Goal: Task Accomplishment & Management: Manage account settings

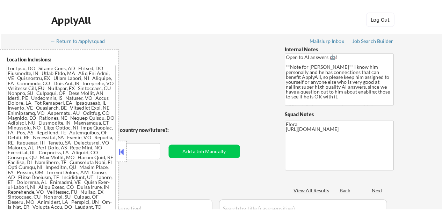
scroll to position [797, 0]
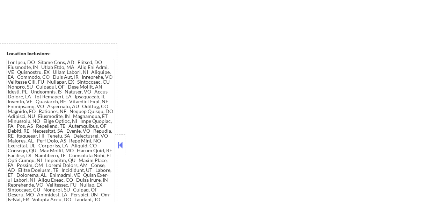
select select ""pending""
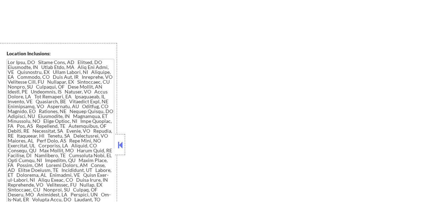
select select ""pending""
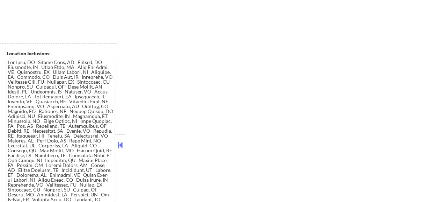
select select ""pending""
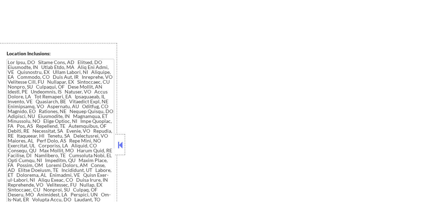
select select ""pending""
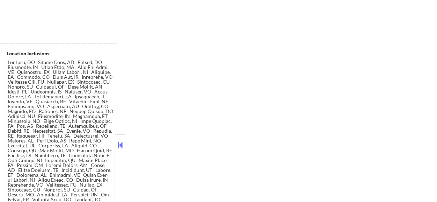
select select ""pending""
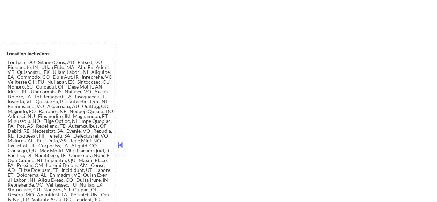
select select ""pending""
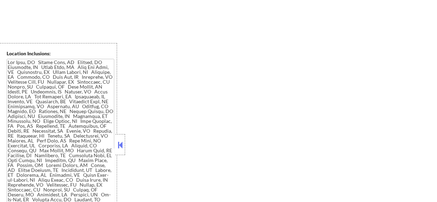
select select ""pending""
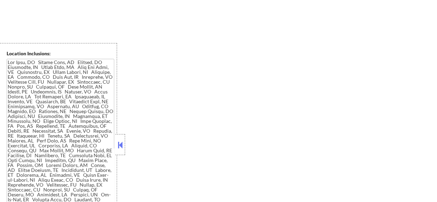
select select ""pending""
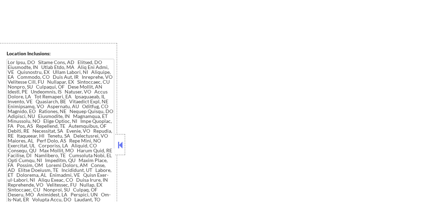
select select ""pending""
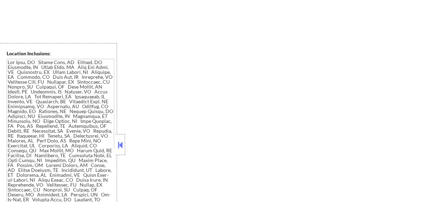
select select ""pending""
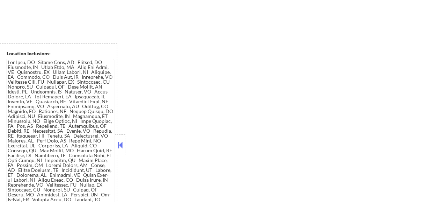
select select ""pending""
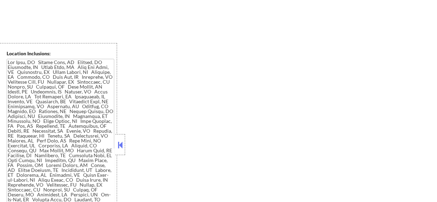
select select ""pending""
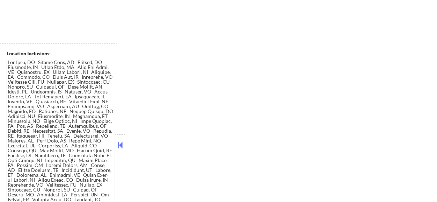
select select ""pending""
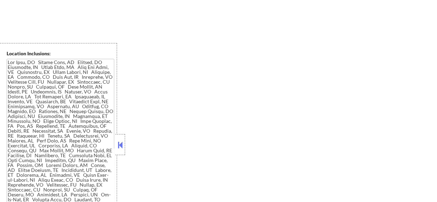
select select ""pending""
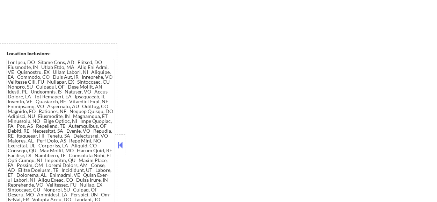
select select ""pending""
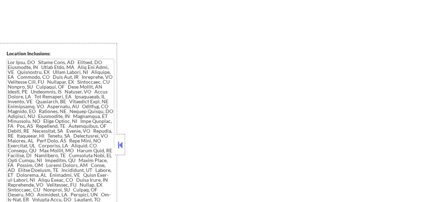
select select ""pending""
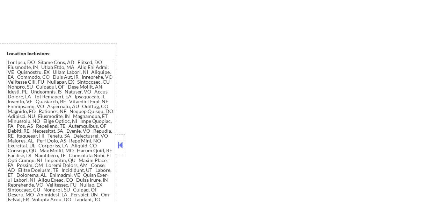
select select ""pending""
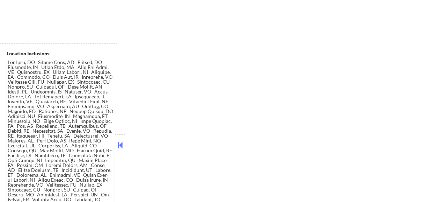
select select ""pending""
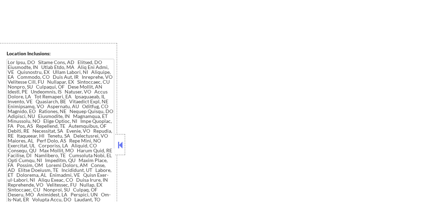
select select ""pending""
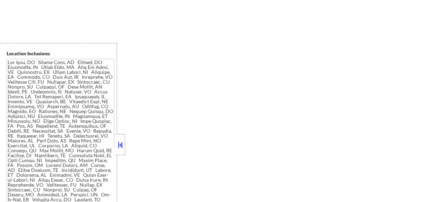
select select ""pending""
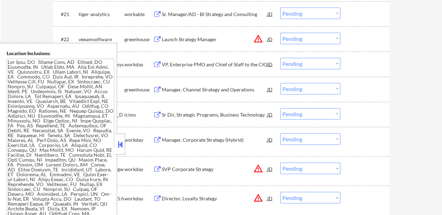
click at [123, 144] on button at bounding box center [120, 144] width 8 height 10
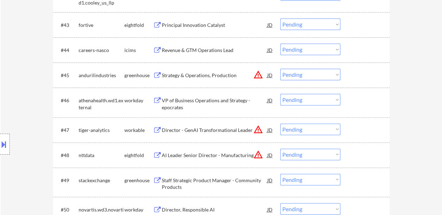
scroll to position [1426, 0]
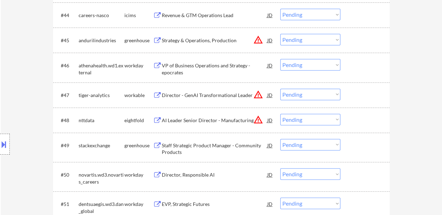
click at [204, 148] on div "Staff Strategic Product Manager - Community Products" at bounding box center [215, 149] width 106 height 14
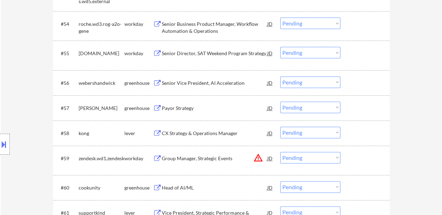
scroll to position [1706, 0]
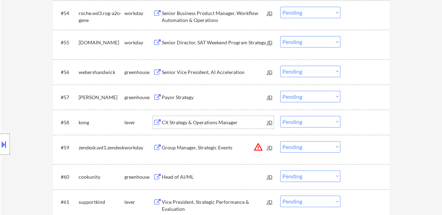
click at [222, 121] on div "CX Strategy & Operations Manager" at bounding box center [215, 122] width 106 height 7
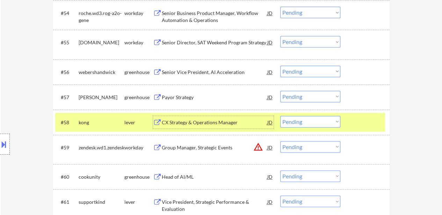
click at [309, 123] on select "Choose an option... Pending Applied Excluded (Questions) Excluded (Expired) Exc…" at bounding box center [310, 122] width 60 height 12
click at [280, 116] on select "Choose an option... Pending Applied Excluded (Questions) Excluded (Expired) Exc…" at bounding box center [310, 122] width 60 height 12
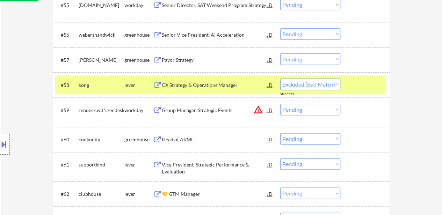
scroll to position [1776, 0]
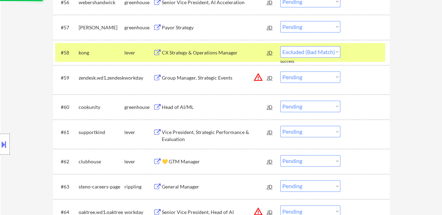
click at [182, 107] on div "Head of AI/ML" at bounding box center [215, 107] width 106 height 7
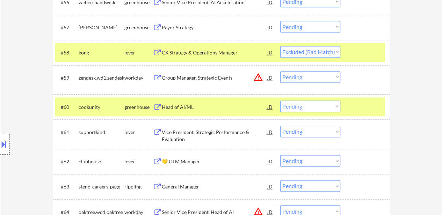
select select ""pending""
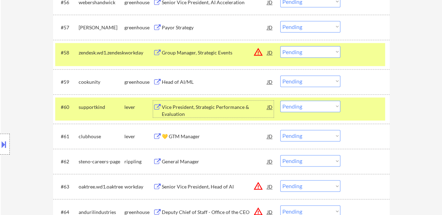
click at [382, 52] on div "#58 zendesk.wd1.zendesk workday Group Manager, Strategic Events JD warning_ambe…" at bounding box center [220, 54] width 330 height 23
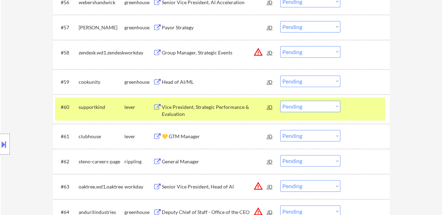
click at [364, 112] on div at bounding box center [366, 107] width 31 height 13
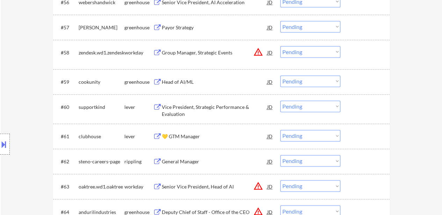
click at [325, 81] on select "Choose an option... Pending Applied Excluded (Questions) Excluded (Expired) Exc…" at bounding box center [310, 82] width 60 height 12
click at [280, 76] on select "Choose an option... Pending Applied Excluded (Questions) Excluded (Expired) Exc…" at bounding box center [310, 82] width 60 height 12
click at [228, 109] on div "Vice President, Strategic Performance & Evaluation" at bounding box center [215, 111] width 106 height 14
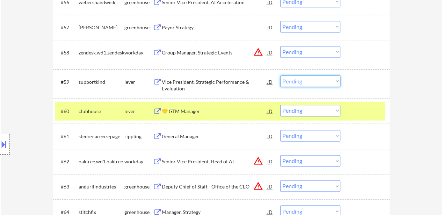
click at [305, 79] on select "Choose an option... Pending Applied Excluded (Questions) Excluded (Expired) Exc…" at bounding box center [310, 82] width 60 height 12
click at [280, 76] on select "Choose an option... Pending Applied Excluded (Questions) Excluded (Expired) Exc…" at bounding box center [310, 82] width 60 height 12
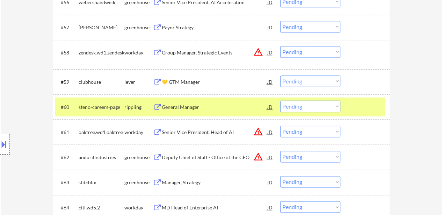
click at [182, 79] on div "💛 GTM Manager" at bounding box center [215, 82] width 106 height 7
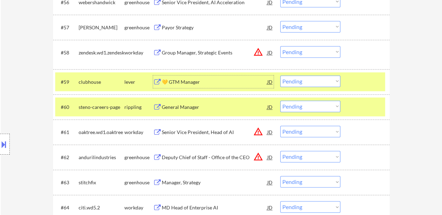
click at [356, 110] on div at bounding box center [366, 107] width 31 height 13
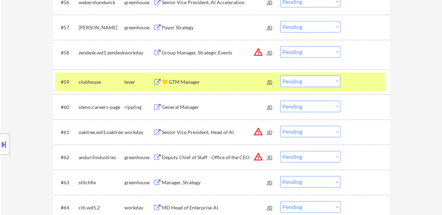
click at [185, 103] on div "General Manager" at bounding box center [215, 107] width 106 height 13
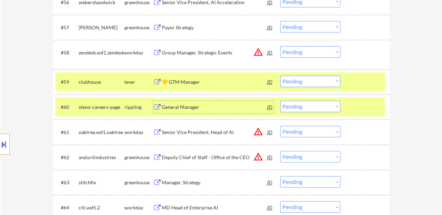
click at [297, 79] on select "Choose an option... Pending Applied Excluded (Questions) Excluded (Expired) Exc…" at bounding box center [310, 82] width 60 height 12
click at [280, 76] on select "Choose an option... Pending Applied Excluded (Questions) Excluded (Expired) Exc…" at bounding box center [310, 82] width 60 height 12
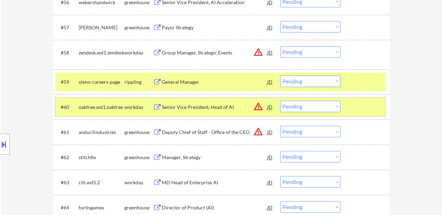
click at [370, 101] on div at bounding box center [366, 107] width 31 height 13
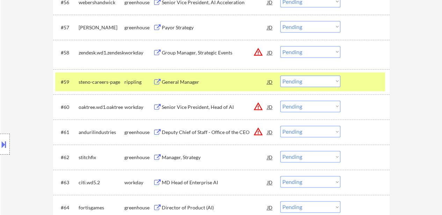
click at [203, 131] on div "Deputy Chief of Staff - Office of the CEO" at bounding box center [215, 132] width 106 height 7
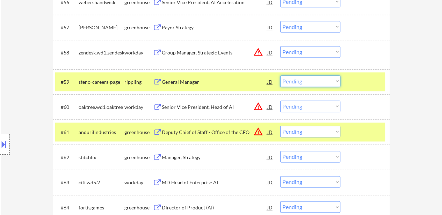
click at [306, 84] on select "Choose an option... Pending Applied Excluded (Questions) Excluded (Expired) Exc…" at bounding box center [310, 82] width 60 height 12
click at [280, 76] on select "Choose an option... Pending Applied Excluded (Questions) Excluded (Expired) Exc…" at bounding box center [310, 82] width 60 height 12
select select ""pending""
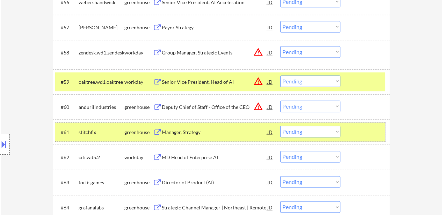
click at [354, 135] on div at bounding box center [366, 132] width 31 height 13
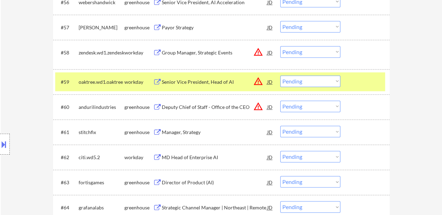
click at [357, 80] on div at bounding box center [366, 82] width 31 height 13
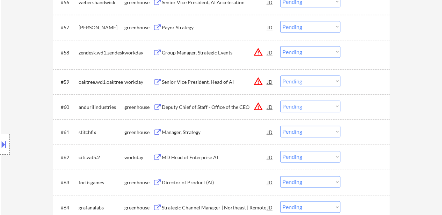
click at [373, 110] on div at bounding box center [366, 107] width 31 height 13
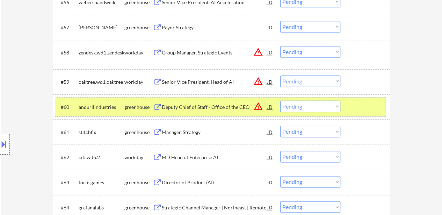
click at [317, 107] on select "Choose an option... Pending Applied Excluded (Questions) Excluded (Expired) Exc…" at bounding box center [310, 107] width 60 height 12
click at [280, 101] on select "Choose an option... Pending Applied Excluded (Questions) Excluded (Expired) Exc…" at bounding box center [310, 107] width 60 height 12
click at [181, 133] on div "Manager, Strategy" at bounding box center [215, 132] width 106 height 7
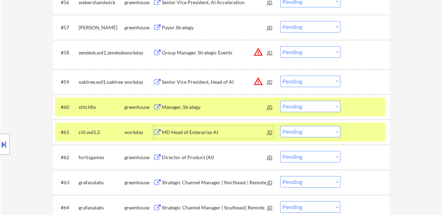
click at [202, 106] on div "Manager, Strategy" at bounding box center [215, 107] width 106 height 7
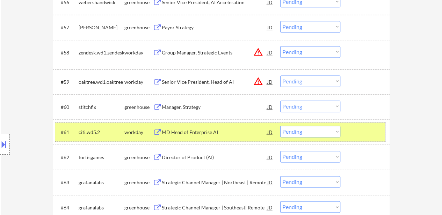
click at [368, 127] on div at bounding box center [366, 132] width 31 height 13
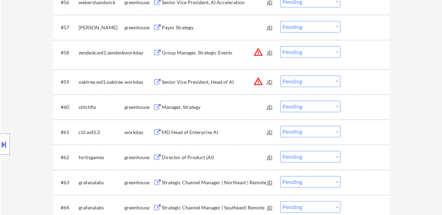
click at [331, 104] on select "Choose an option... Pending Applied Excluded (Questions) Excluded (Expired) Exc…" at bounding box center [310, 107] width 60 height 12
click at [280, 101] on select "Choose an option... Pending Applied Excluded (Questions) Excluded (Expired) Exc…" at bounding box center [310, 107] width 60 height 12
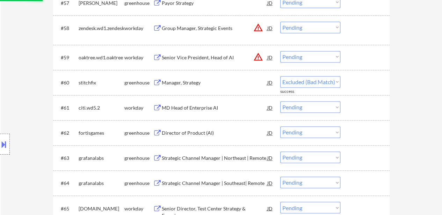
scroll to position [1811, 0]
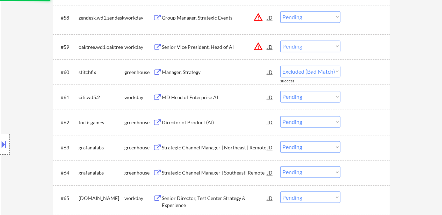
select select ""pending""
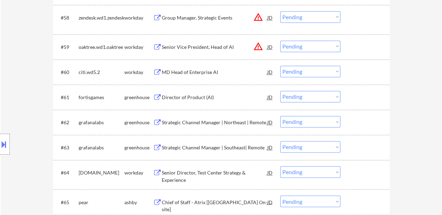
click at [189, 100] on div "Director of Product (AI)" at bounding box center [215, 97] width 106 height 7
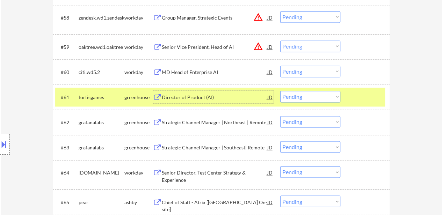
click at [295, 93] on select "Choose an option... Pending Applied Excluded (Questions) Excluded (Expired) Exc…" at bounding box center [310, 97] width 60 height 12
click at [280, 91] on select "Choose an option... Pending Applied Excluded (Questions) Excluded (Expired) Exc…" at bounding box center [310, 97] width 60 height 12
click at [229, 121] on div "Strategic Channel Manager | Northeast | Remote" at bounding box center [215, 122] width 106 height 7
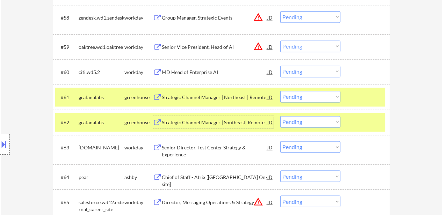
click at [300, 96] on select "Choose an option... Pending Applied Excluded (Questions) Excluded (Expired) Exc…" at bounding box center [310, 97] width 60 height 12
click at [280, 91] on select "Choose an option... Pending Applied Excluded (Questions) Excluded (Expired) Exc…" at bounding box center [310, 97] width 60 height 12
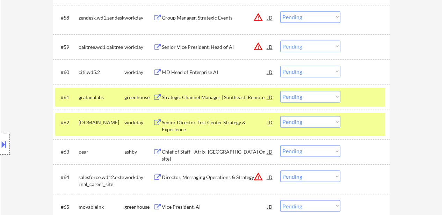
click at [329, 96] on select "Choose an option... Pending Applied Excluded (Questions) Excluded (Expired) Exc…" at bounding box center [310, 97] width 60 height 12
click at [280, 91] on select "Choose an option... Pending Applied Excluded (Questions) Excluded (Expired) Exc…" at bounding box center [310, 97] width 60 height 12
select select ""pending""
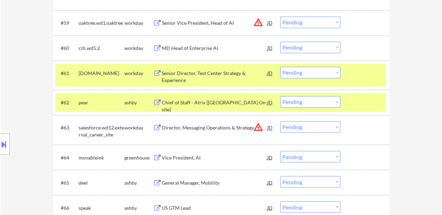
scroll to position [1846, 0]
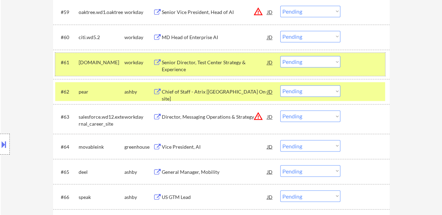
click at [371, 56] on div at bounding box center [366, 62] width 31 height 13
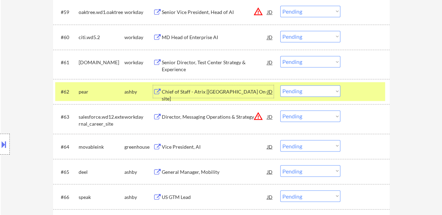
click at [206, 93] on div "Chief of Staff - Atrix [[GEOGRAPHIC_DATA] On-site]" at bounding box center [215, 95] width 106 height 14
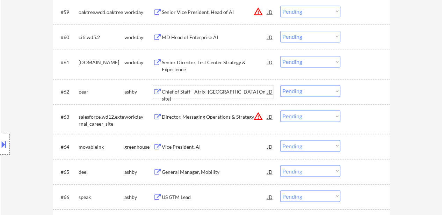
click at [204, 89] on div "Chief of Staff - Atrix [[GEOGRAPHIC_DATA] On-site]" at bounding box center [215, 95] width 106 height 14
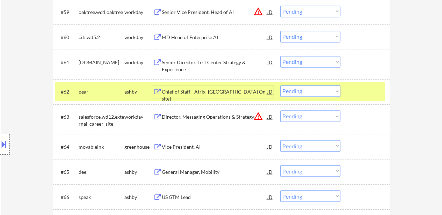
click at [299, 90] on select "Choose an option... Pending Applied Excluded (Questions) Excluded (Expired) Exc…" at bounding box center [310, 91] width 60 height 12
click at [280, 85] on select "Choose an option... Pending Applied Excluded (Questions) Excluded (Expired) Exc…" at bounding box center [310, 91] width 60 height 12
select select ""pending""
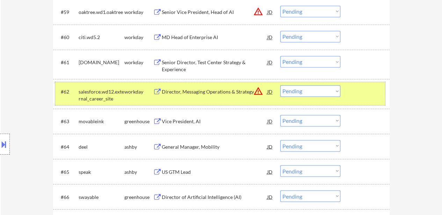
click at [371, 98] on div "#62 salesforce.wd12.external_career_site workday Director, Messaging Operations…" at bounding box center [220, 93] width 330 height 23
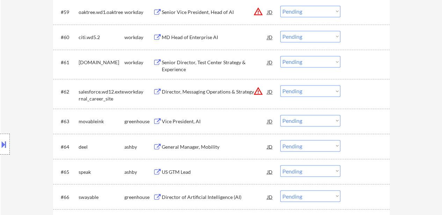
click at [190, 119] on div "Vice President, AI" at bounding box center [215, 121] width 106 height 7
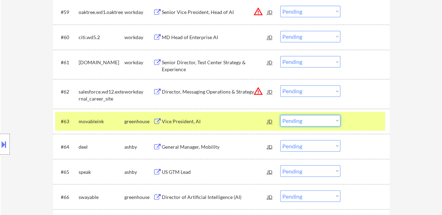
drag, startPoint x: 297, startPoint y: 121, endPoint x: 302, endPoint y: 126, distance: 6.7
click at [297, 121] on select "Choose an option... Pending Applied Excluded (Questions) Excluded (Expired) Exc…" at bounding box center [310, 121] width 60 height 12
click at [280, 115] on select "Choose an option... Pending Applied Excluded (Questions) Excluded (Expired) Exc…" at bounding box center [310, 121] width 60 height 12
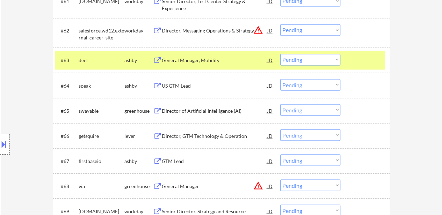
scroll to position [1916, 0]
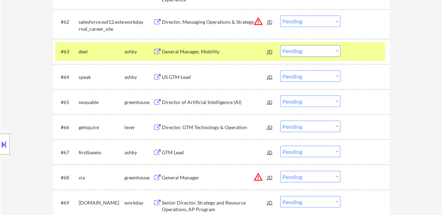
click at [192, 51] on div "General Manager, Mobility" at bounding box center [215, 51] width 106 height 7
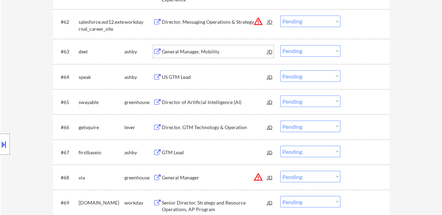
click at [195, 79] on div "US GTM Lead" at bounding box center [215, 76] width 106 height 7
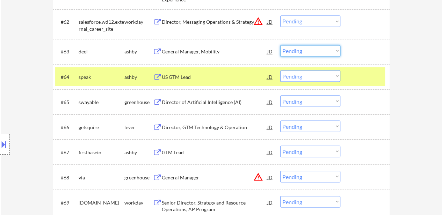
click at [299, 51] on select "Choose an option... Pending Applied Excluded (Questions) Excluded (Expired) Exc…" at bounding box center [310, 51] width 60 height 12
click at [280, 45] on select "Choose an option... Pending Applied Excluded (Questions) Excluded (Expired) Exc…" at bounding box center [310, 51] width 60 height 12
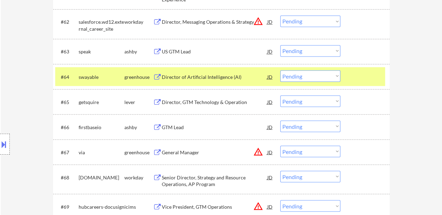
click at [185, 51] on div "US GTM Lead" at bounding box center [215, 51] width 106 height 7
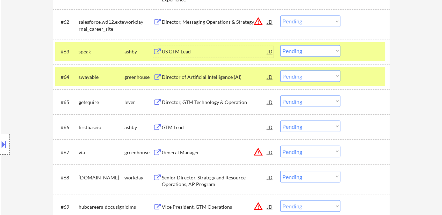
click at [304, 52] on select "Choose an option... Pending Applied Excluded (Questions) Excluded (Expired) Exc…" at bounding box center [310, 51] width 60 height 12
click at [280, 45] on select "Choose an option... Pending Applied Excluded (Questions) Excluded (Expired) Exc…" at bounding box center [310, 51] width 60 height 12
click at [187, 72] on div "Director of Artificial Intelligence (AI)" at bounding box center [215, 76] width 106 height 13
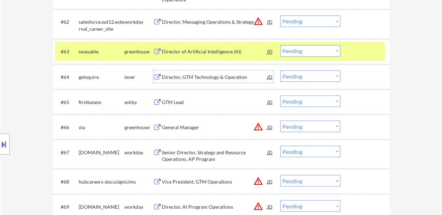
click at [310, 47] on select "Choose an option... Pending Applied Excluded (Questions) Excluded (Expired) Exc…" at bounding box center [310, 51] width 60 height 12
click at [280, 45] on select "Choose an option... Pending Applied Excluded (Questions) Excluded (Expired) Exc…" at bounding box center [310, 51] width 60 height 12
click at [192, 77] on div "Director, GTM Technology & Operation" at bounding box center [215, 76] width 106 height 7
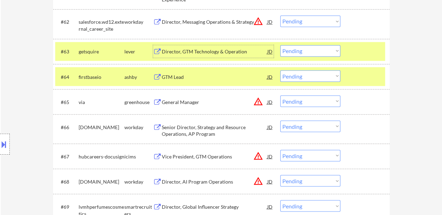
click at [220, 47] on div "Director, GTM Technology & Operation" at bounding box center [215, 51] width 106 height 13
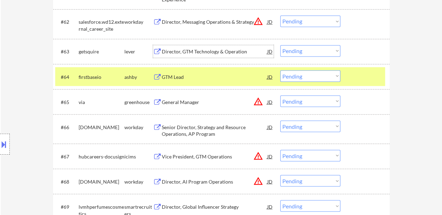
click at [315, 49] on select "Choose an option... Pending Applied Excluded (Questions) Excluded (Expired) Exc…" at bounding box center [310, 51] width 60 height 12
click at [280, 45] on select "Choose an option... Pending Applied Excluded (Questions) Excluded (Expired) Exc…" at bounding box center [310, 51] width 60 height 12
click at [167, 77] on div "GTM Lead" at bounding box center [215, 76] width 106 height 7
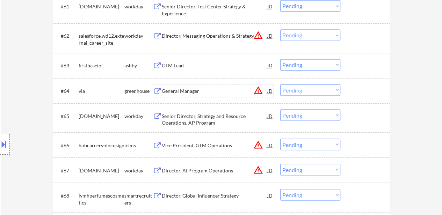
scroll to position [1881, 0]
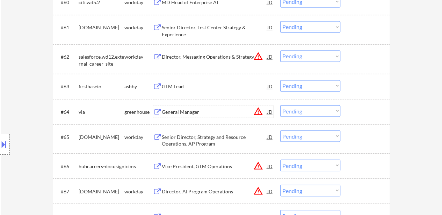
click at [166, 85] on div "GTM Lead" at bounding box center [215, 86] width 106 height 7
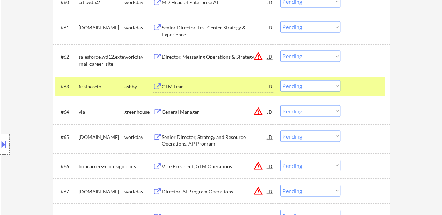
click at [301, 84] on select "Choose an option... Pending Applied Excluded (Questions) Excluded (Expired) Exc…" at bounding box center [310, 86] width 60 height 12
click at [280, 80] on select "Choose an option... Pending Applied Excluded (Questions) Excluded (Expired) Exc…" at bounding box center [310, 86] width 60 height 12
click at [187, 113] on div "General Manager" at bounding box center [215, 111] width 106 height 7
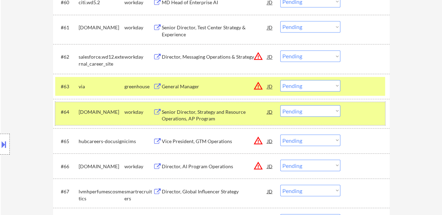
click at [370, 116] on div at bounding box center [366, 111] width 31 height 13
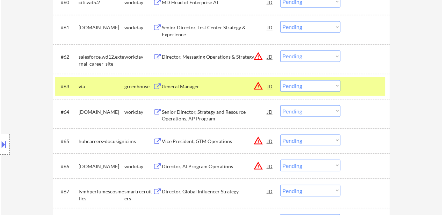
click at [366, 83] on div at bounding box center [366, 86] width 31 height 13
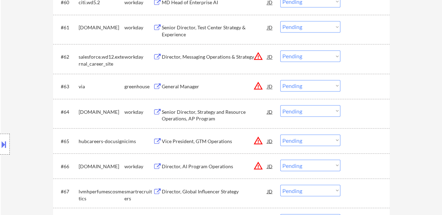
click at [316, 84] on select "Choose an option... Pending Applied Excluded (Questions) Excluded (Expired) Exc…" at bounding box center [310, 86] width 60 height 12
click at [280, 80] on select "Choose an option... Pending Applied Excluded (Questions) Excluded (Expired) Exc…" at bounding box center [310, 86] width 60 height 12
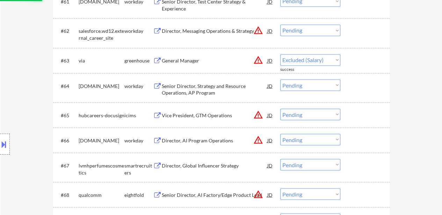
scroll to position [1916, 0]
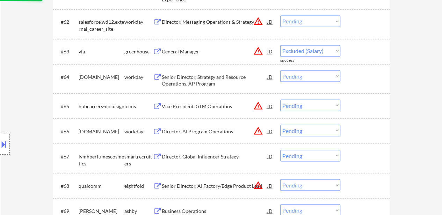
select select ""pending""
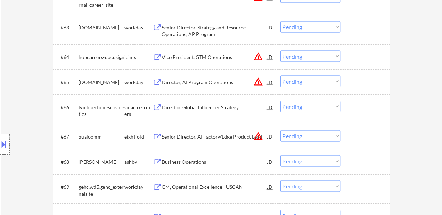
scroll to position [1951, 0]
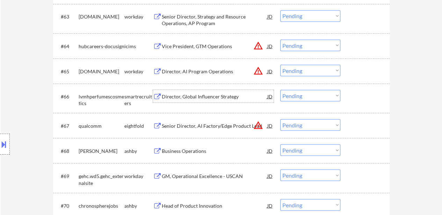
click at [207, 96] on div "Director, Global Influencer Strategy" at bounding box center [215, 96] width 106 height 7
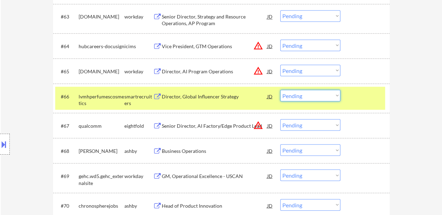
click at [287, 96] on select "Choose an option... Pending Applied Excluded (Questions) Excluded (Expired) Exc…" at bounding box center [310, 96] width 60 height 12
click at [280, 90] on select "Choose an option... Pending Applied Excluded (Questions) Excluded (Expired) Exc…" at bounding box center [310, 96] width 60 height 12
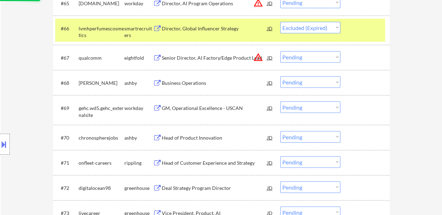
scroll to position [2021, 0]
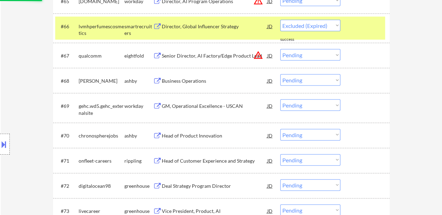
select select ""pending""
click at [198, 79] on div "Business Operations" at bounding box center [215, 81] width 106 height 7
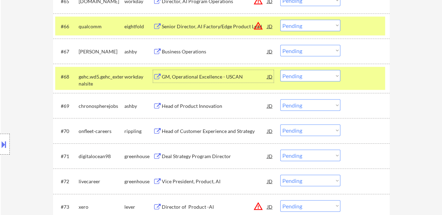
click at [359, 74] on div at bounding box center [366, 76] width 31 height 13
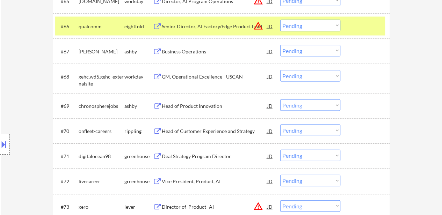
click at [178, 51] on div "Business Operations" at bounding box center [215, 51] width 106 height 7
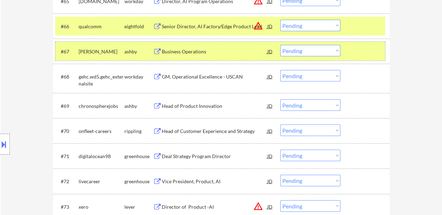
click at [336, 57] on div "#67 [PERSON_NAME] Business Operations JD warning_amber Choose an option... Pend…" at bounding box center [220, 51] width 330 height 19
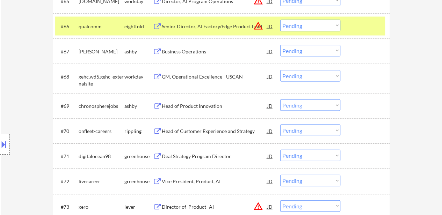
click at [331, 52] on select "Choose an option... Pending Applied Excluded (Questions) Excluded (Expired) Exc…" at bounding box center [310, 51] width 60 height 12
click at [280, 45] on select "Choose an option... Pending Applied Excluded (Questions) Excluded (Expired) Exc…" at bounding box center [310, 51] width 60 height 12
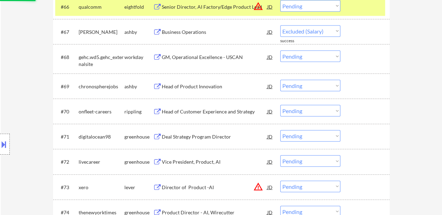
scroll to position [2056, 0]
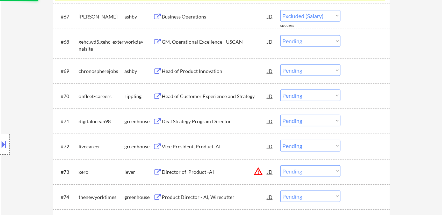
click at [201, 70] on div "Head of Product Innovation" at bounding box center [215, 71] width 106 height 7
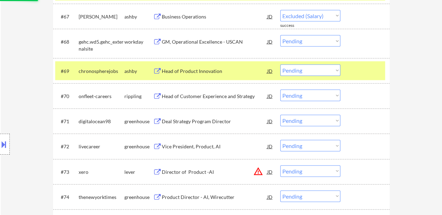
select select ""pending""
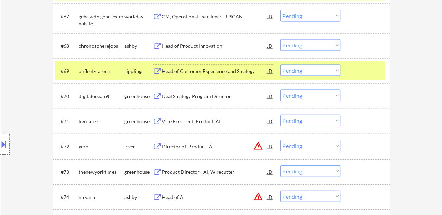
click at [312, 44] on select "Choose an option... Pending Applied Excluded (Questions) Excluded (Expired) Exc…" at bounding box center [310, 46] width 60 height 12
click at [280, 40] on select "Choose an option... Pending Applied Excluded (Questions) Excluded (Expired) Exc…" at bounding box center [310, 46] width 60 height 12
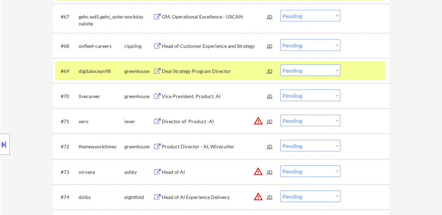
click at [367, 67] on div at bounding box center [366, 71] width 31 height 13
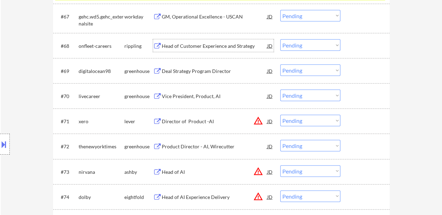
click at [203, 43] on div "Head of Customer Experience and Strategy" at bounding box center [215, 46] width 106 height 7
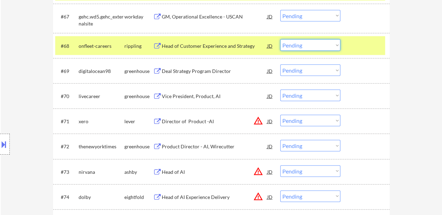
click at [309, 44] on select "Choose an option... Pending Applied Excluded (Questions) Excluded (Expired) Exc…" at bounding box center [310, 46] width 60 height 12
click at [280, 40] on select "Choose an option... Pending Applied Excluded (Questions) Excluded (Expired) Exc…" at bounding box center [310, 46] width 60 height 12
select select ""pending""
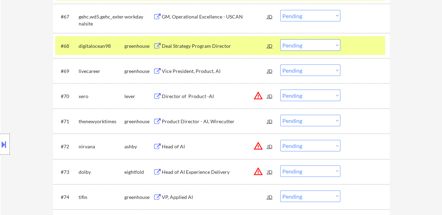
click at [363, 43] on div at bounding box center [366, 46] width 31 height 13
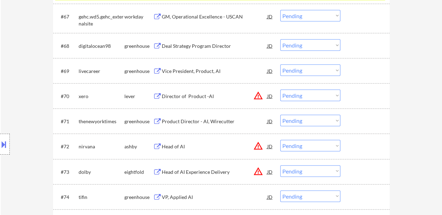
click at [214, 73] on div "Vice President, Product, AI" at bounding box center [215, 71] width 106 height 7
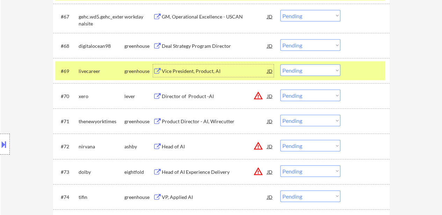
click at [204, 95] on div "Director of Product -AI" at bounding box center [215, 96] width 106 height 7
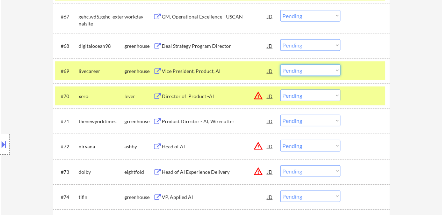
click at [314, 70] on select "Choose an option... Pending Applied Excluded (Questions) Excluded (Expired) Exc…" at bounding box center [310, 71] width 60 height 12
click at [280, 65] on select "Choose an option... Pending Applied Excluded (Questions) Excluded (Expired) Exc…" at bounding box center [310, 71] width 60 height 12
click at [195, 120] on div "Product Director - AI, Wirecutter" at bounding box center [215, 121] width 106 height 7
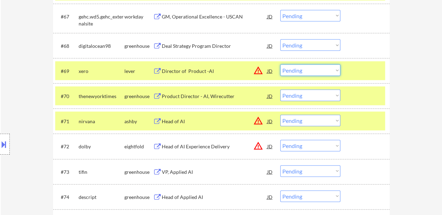
click at [294, 68] on select "Choose an option... Pending Applied Excluded (Questions) Excluded (Expired) Exc…" at bounding box center [310, 71] width 60 height 12
click at [280, 65] on select "Choose an option... Pending Applied Excluded (Questions) Excluded (Expired) Exc…" at bounding box center [310, 71] width 60 height 12
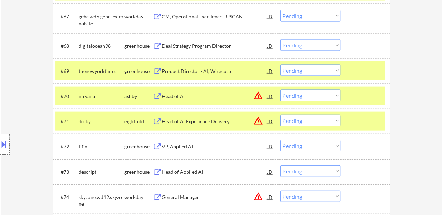
click at [315, 70] on select "Choose an option... Pending Applied Excluded (Questions) Excluded (Expired) Exc…" at bounding box center [310, 71] width 60 height 12
click at [280, 65] on select "Choose an option... Pending Applied Excluded (Questions) Excluded (Expired) Exc…" at bounding box center [310, 71] width 60 height 12
click at [172, 90] on div "Head of AI" at bounding box center [215, 96] width 106 height 13
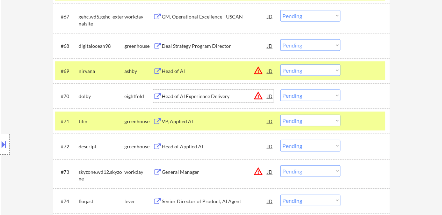
click at [313, 68] on select "Choose an option... Pending Applied Excluded (Questions) Excluded (Expired) Exc…" at bounding box center [310, 71] width 60 height 12
click at [280, 65] on select "Choose an option... Pending Applied Excluded (Questions) Excluded (Expired) Exc…" at bounding box center [310, 71] width 60 height 12
select select ""pending""
